Goal: Find specific page/section

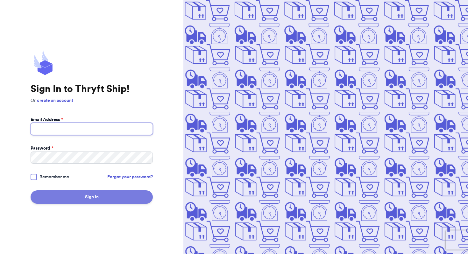
type input "[EMAIL_ADDRESS][DOMAIN_NAME]"
click at [109, 195] on button "Sign In" at bounding box center [92, 197] width 122 height 13
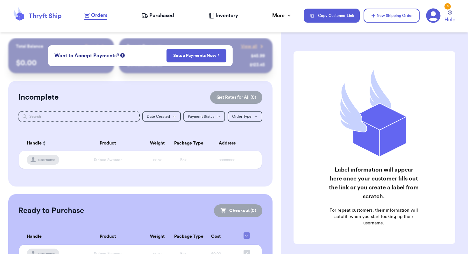
click at [170, 16] on span "Purchased" at bounding box center [161, 16] width 25 height 8
